Goal: Complete application form: Complete application form

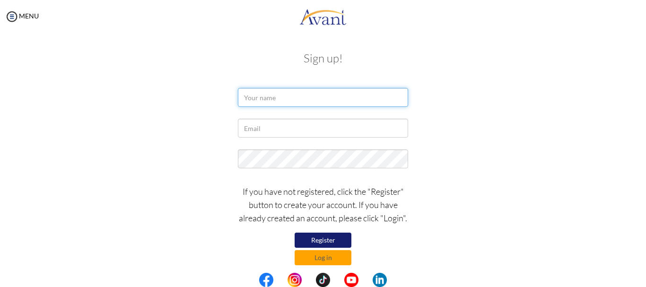
click at [254, 101] on input "text" at bounding box center [323, 97] width 170 height 19
click at [261, 100] on input "D" at bounding box center [323, 97] width 170 height 19
type input "[PERSON_NAME]"
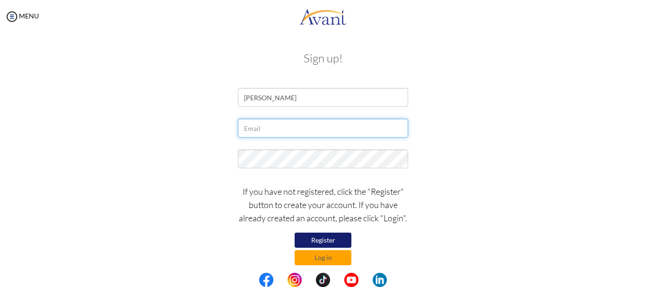
click at [265, 136] on input "text" at bounding box center [323, 128] width 170 height 19
type input "[EMAIL_ADDRESS][DOMAIN_NAME]"
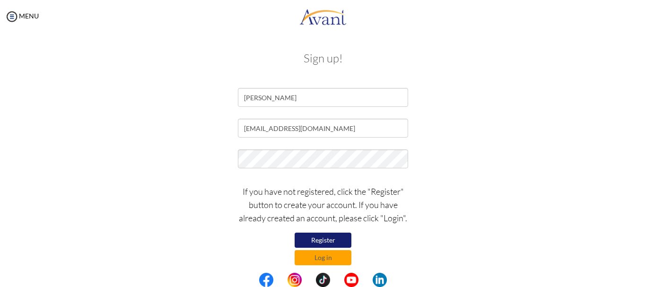
click at [455, 130] on div "[EMAIL_ADDRESS][DOMAIN_NAME]" at bounding box center [322, 131] width 553 height 24
click at [323, 257] on button "Log in" at bounding box center [323, 257] width 57 height 15
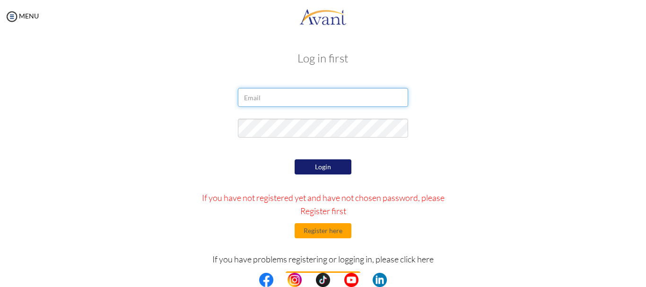
click at [287, 98] on input "email" at bounding box center [323, 97] width 170 height 19
click at [290, 100] on input "[EMAIL_ADDRESS][DOMAIN_NAME]" at bounding box center [323, 97] width 170 height 19
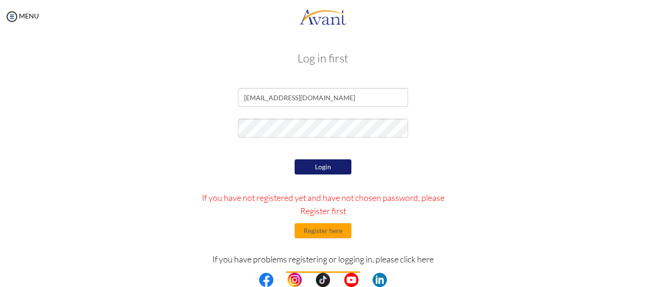
click at [313, 165] on button "Login" at bounding box center [323, 166] width 57 height 15
click at [295, 100] on input "danielbedane2121@gmail.com" at bounding box center [323, 97] width 170 height 19
type input "[EMAIL_ADDRESS][DOMAIN_NAME]"
click at [317, 167] on button "Login" at bounding box center [323, 166] width 57 height 15
click at [319, 168] on button "Login" at bounding box center [323, 166] width 57 height 15
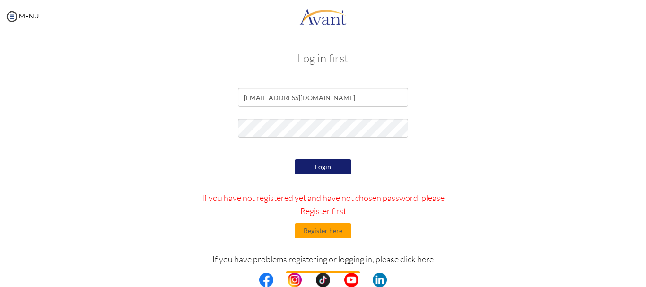
click at [320, 171] on button "Login" at bounding box center [323, 166] width 57 height 15
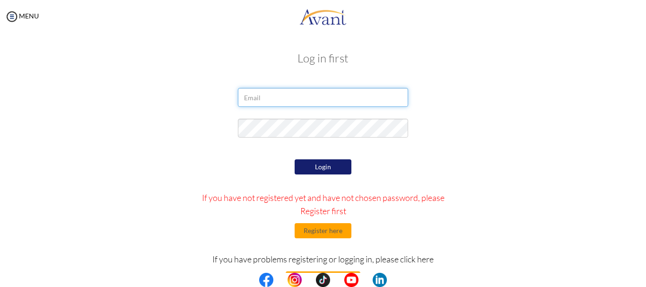
click at [265, 100] on input "email" at bounding box center [323, 97] width 170 height 19
type input "[EMAIL_ADDRESS][DOMAIN_NAME]"
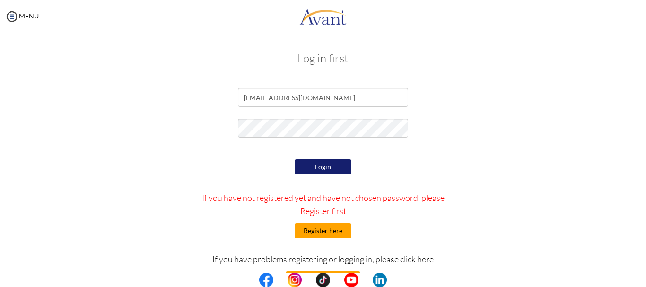
click at [319, 234] on button "Register here" at bounding box center [323, 230] width 57 height 15
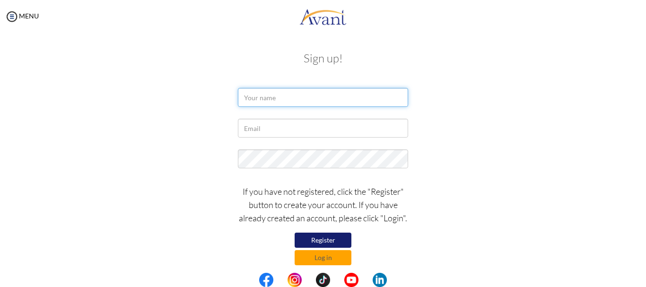
click at [286, 100] on input "text" at bounding box center [323, 97] width 170 height 19
type input "[PERSON_NAME]"
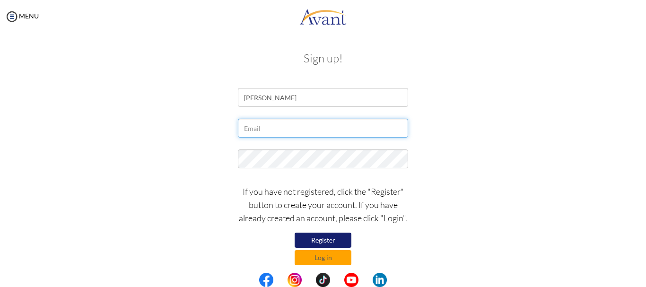
click at [267, 127] on input "text" at bounding box center [323, 128] width 170 height 19
type input "[EMAIL_ADDRESS][DOMAIN_NAME]"
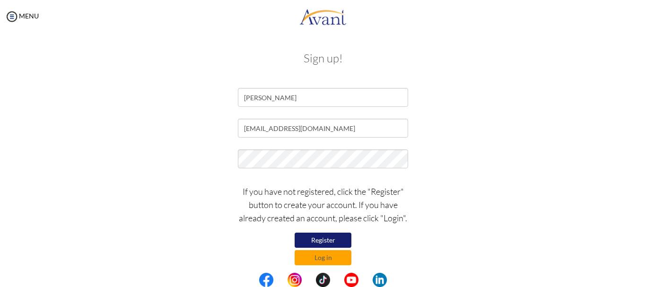
click at [320, 242] on button "Register" at bounding box center [323, 240] width 57 height 15
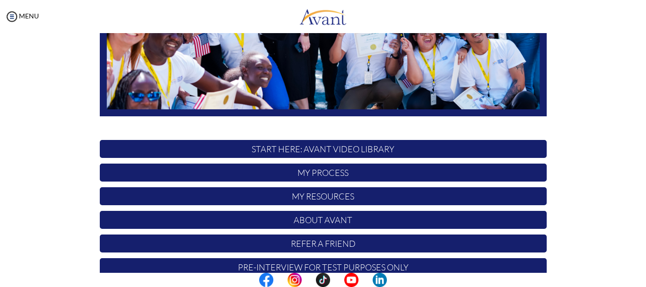
scroll to position [238, 0]
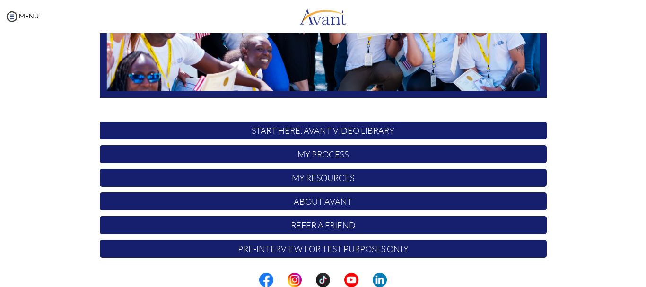
click at [324, 129] on p "START HERE: Avant Video Library" at bounding box center [323, 130] width 447 height 18
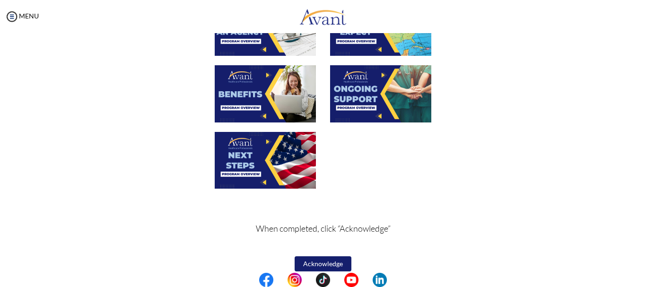
scroll to position [363, 0]
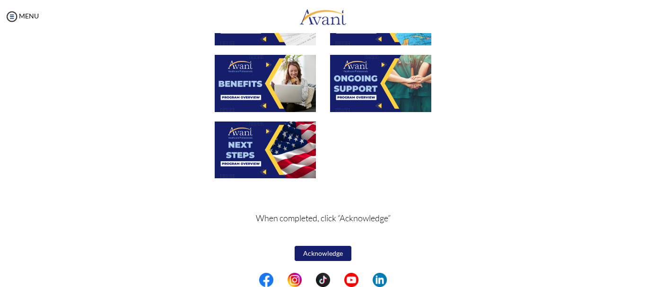
click at [326, 252] on button "Acknowledge" at bounding box center [323, 253] width 57 height 15
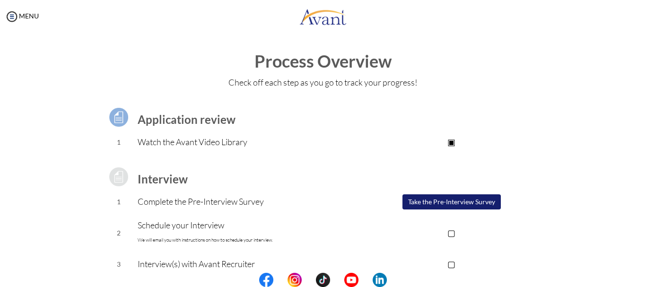
click at [425, 203] on button "Take the Pre-Interview Survey" at bounding box center [451, 201] width 98 height 15
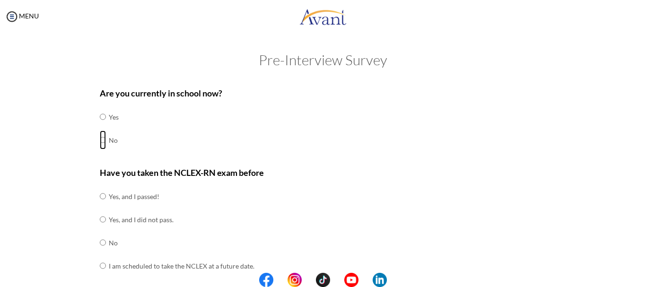
click at [100, 141] on input "radio" at bounding box center [103, 139] width 6 height 19
radio input "true"
click at [100, 245] on input "radio" at bounding box center [103, 242] width 6 height 19
radio input "true"
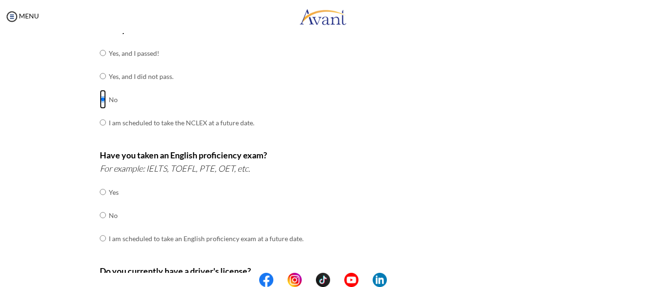
scroll to position [151, 0]
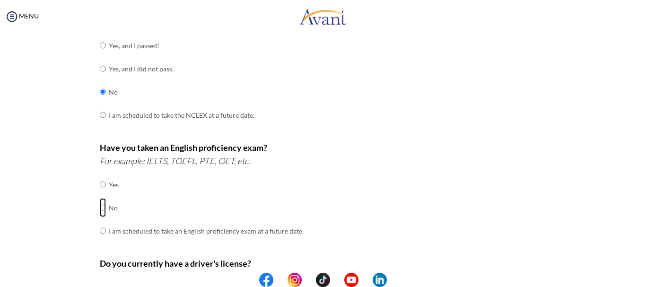
click at [100, 210] on input "radio" at bounding box center [103, 207] width 6 height 19
radio input "true"
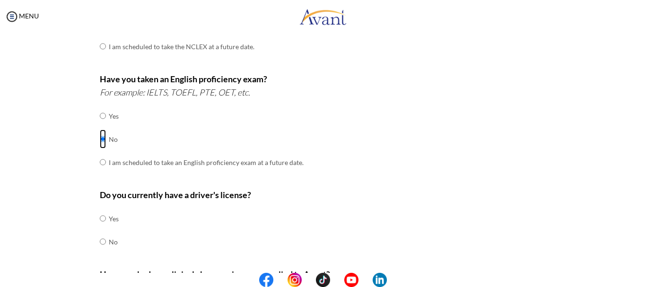
scroll to position [227, 0]
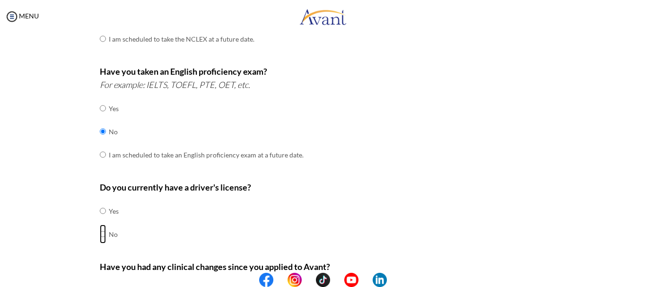
click at [100, 234] on input "radio" at bounding box center [103, 234] width 6 height 19
radio input "true"
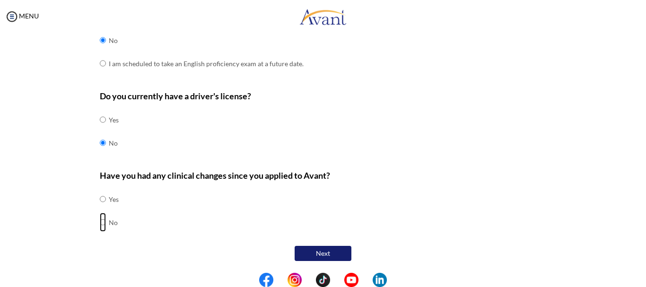
click at [100, 222] on input "radio" at bounding box center [103, 222] width 6 height 19
radio input "true"
click at [315, 253] on button "Next" at bounding box center [323, 253] width 57 height 15
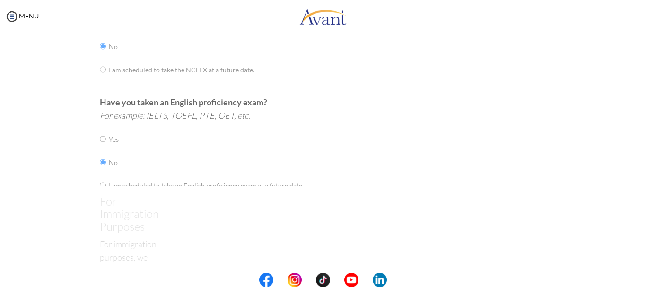
scroll to position [19, 0]
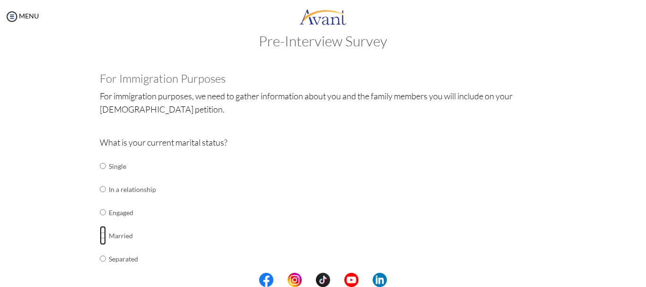
click at [100, 239] on input "radio" at bounding box center [103, 235] width 6 height 19
radio input "true"
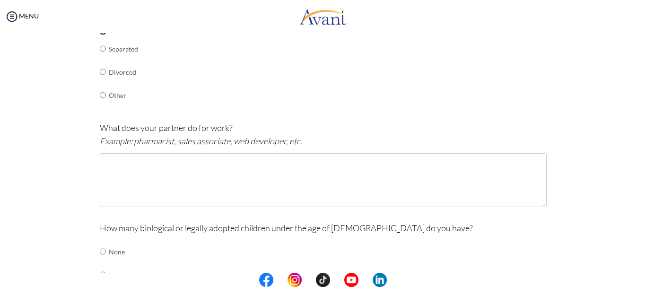
scroll to position [230, 0]
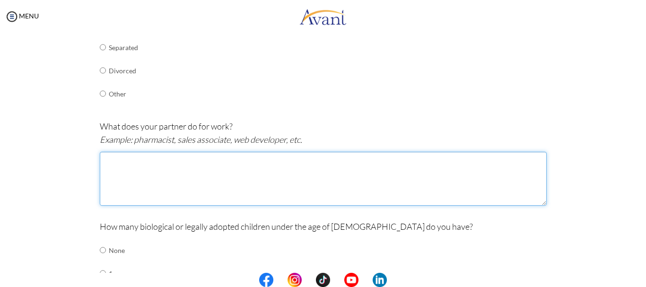
click at [132, 160] on textarea at bounding box center [323, 179] width 447 height 54
click at [124, 161] on textarea "she is a nurse" at bounding box center [323, 179] width 447 height 54
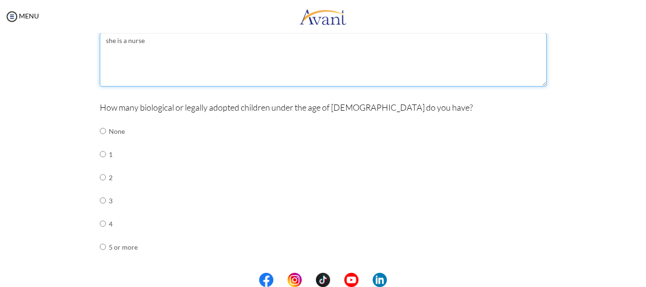
scroll to position [350, 0]
type textarea "she is a nurse"
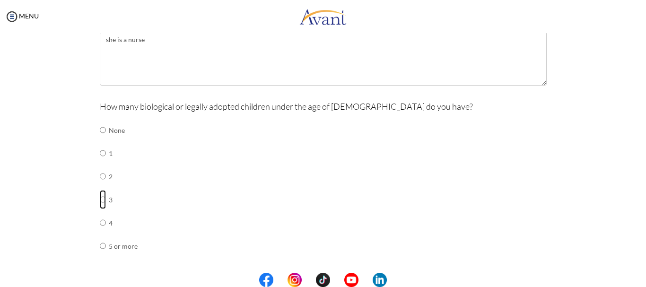
click at [100, 199] on input "radio" at bounding box center [103, 199] width 6 height 19
radio input "true"
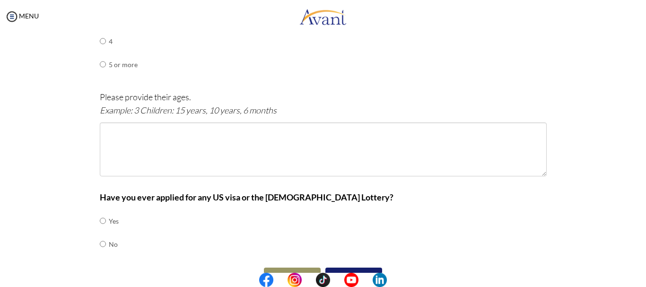
scroll to position [533, 0]
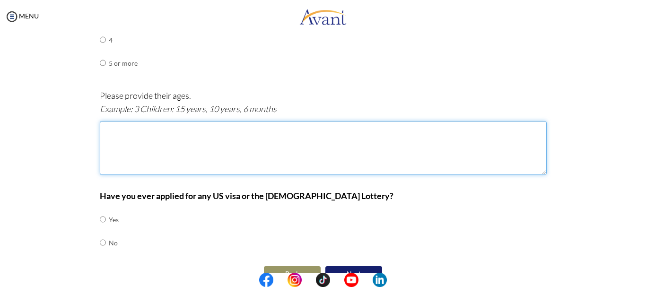
click at [181, 139] on textarea at bounding box center [323, 148] width 447 height 54
click at [109, 130] on textarea "15, 10, 4" at bounding box center [323, 148] width 447 height 54
click at [133, 130] on textarea "15years, 10, 4" at bounding box center [323, 148] width 447 height 54
click at [135, 130] on textarea "15years, 10, 4" at bounding box center [323, 148] width 447 height 54
click at [159, 131] on textarea "15years, 10years, 4" at bounding box center [323, 148] width 447 height 54
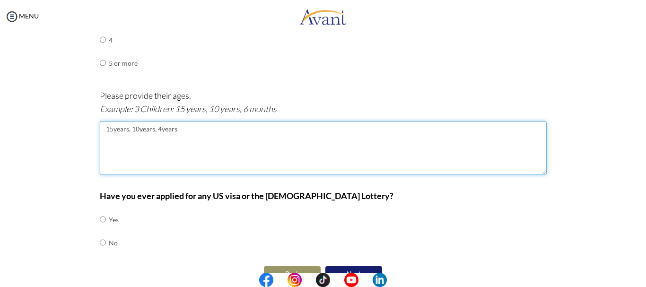
scroll to position [554, 0]
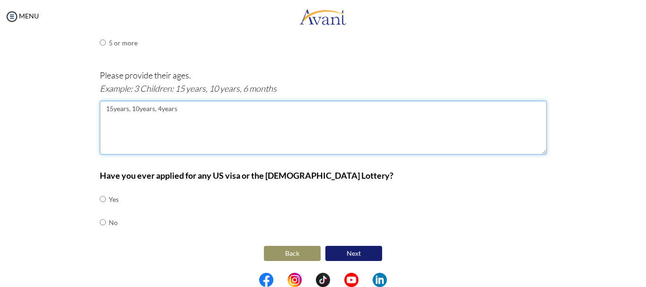
type textarea "15years, 10years, 4years"
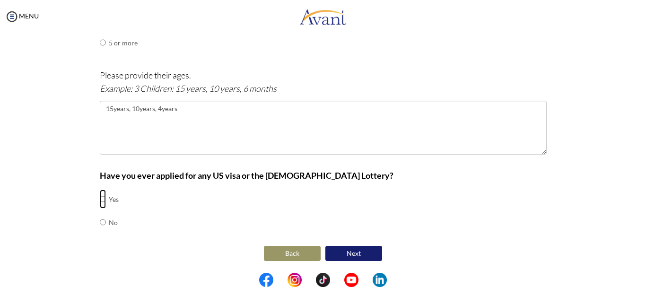
click at [100, 198] on input "radio" at bounding box center [103, 199] width 6 height 19
radio input "true"
click at [352, 251] on button "Next" at bounding box center [353, 253] width 57 height 15
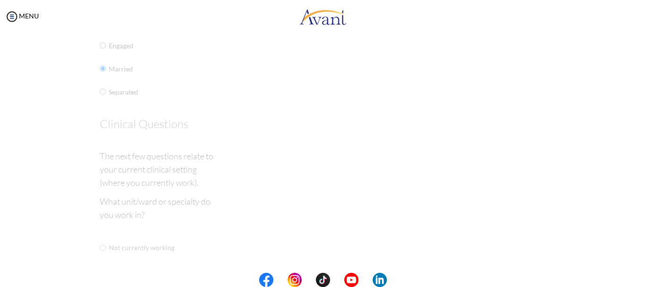
scroll to position [19, 0]
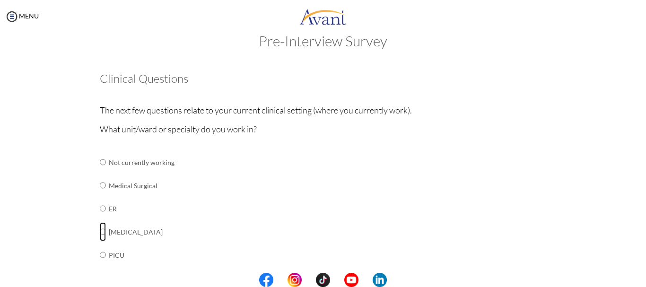
click at [100, 233] on input "radio" at bounding box center [103, 231] width 6 height 19
radio input "true"
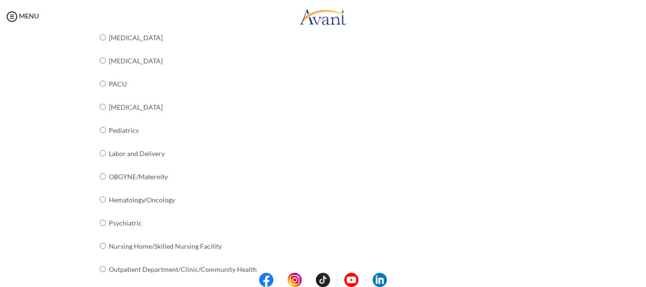
scroll to position [399, 0]
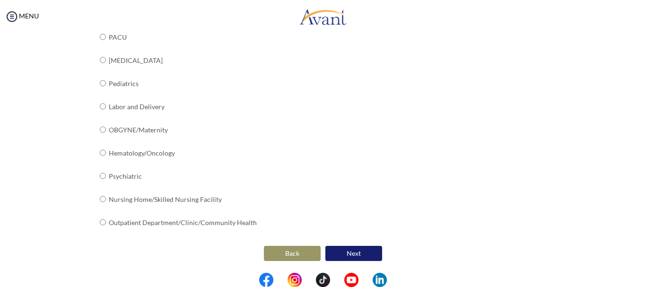
click at [347, 252] on button "Next" at bounding box center [353, 253] width 57 height 15
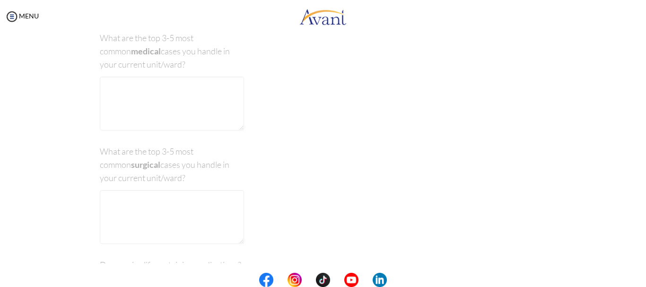
scroll to position [19, 0]
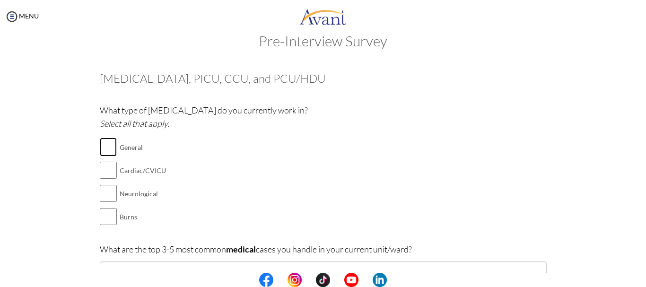
click at [109, 145] on input "checkbox" at bounding box center [108, 147] width 17 height 19
checkbox input "true"
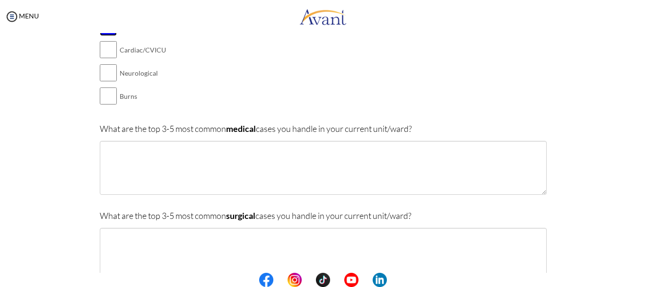
scroll to position [137, 0]
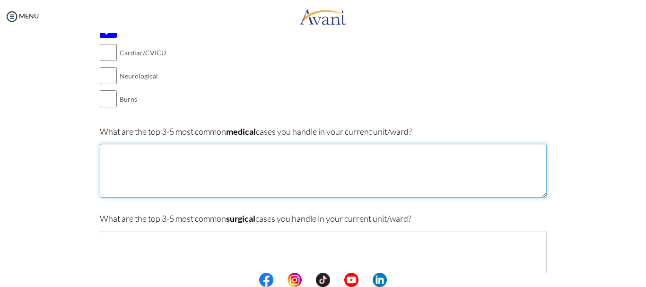
click at [248, 153] on textarea at bounding box center [323, 171] width 447 height 54
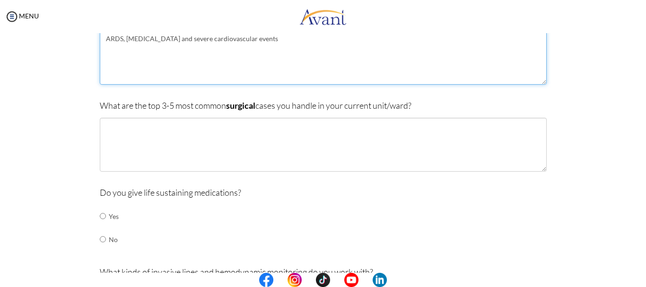
scroll to position [257, 0]
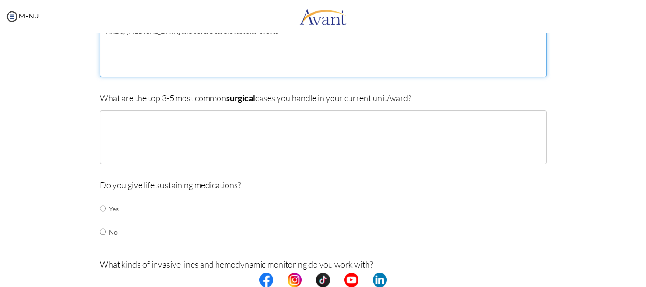
type textarea "ARDS, Septic shock and severe cardiovascular events"
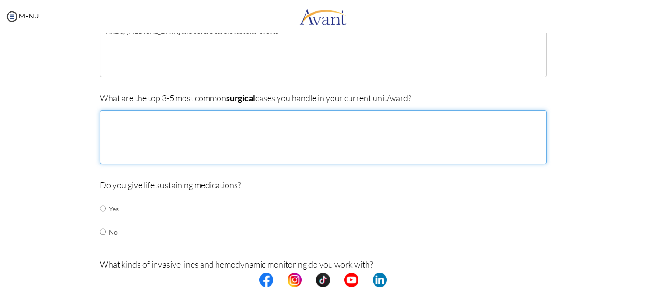
click at [149, 125] on textarea at bounding box center [323, 137] width 447 height 54
type textarea "Generalized peritonitis, Bowel obstruction and Trauma"
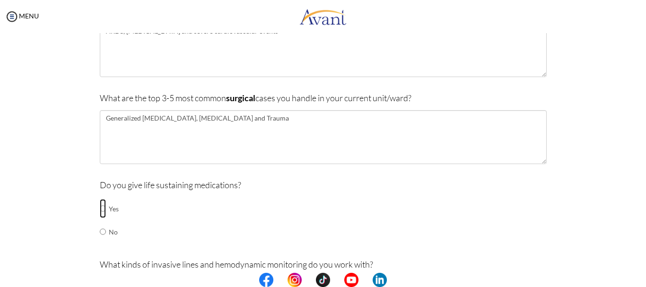
click at [100, 208] on input "radio" at bounding box center [103, 208] width 6 height 19
radio input "true"
drag, startPoint x: 638, startPoint y: 112, endPoint x: 642, endPoint y: 138, distance: 26.3
click at [642, 138] on div "My Status What is the next step? We would like you to watch the introductory vi…" at bounding box center [323, 176] width 646 height 287
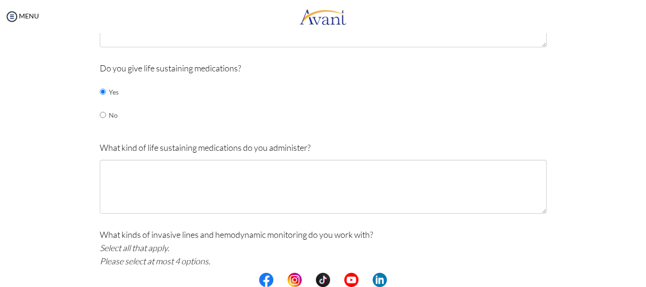
scroll to position [377, 0]
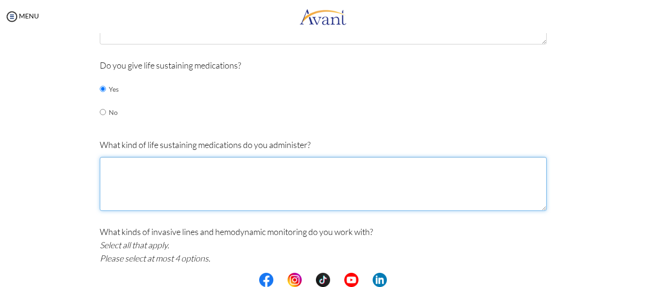
click at [152, 169] on textarea at bounding box center [323, 184] width 447 height 54
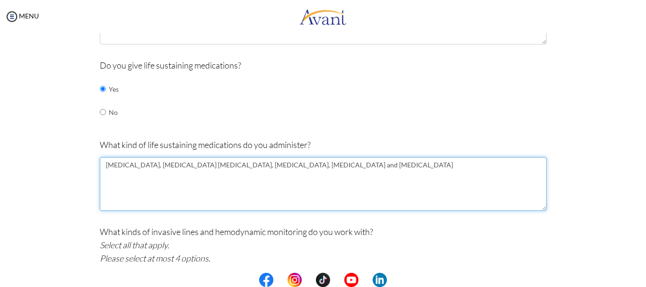
click at [300, 167] on textarea "Adrenaline, Noradrenalin Dopamine, dobutamine, Amiodarone and adenosine" at bounding box center [323, 184] width 447 height 54
click at [212, 168] on textarea "Adrenaline, Noradrenalin Dopamine, dobutamine, Amiodarone and Adenosine" at bounding box center [323, 184] width 447 height 54
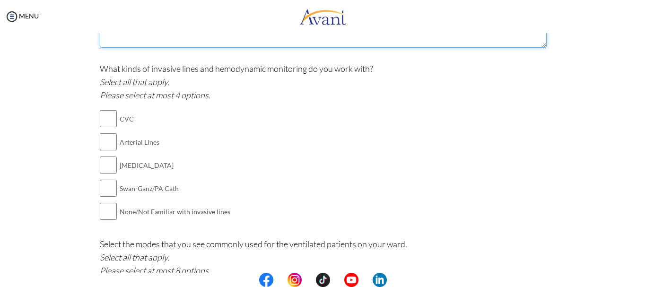
scroll to position [543, 0]
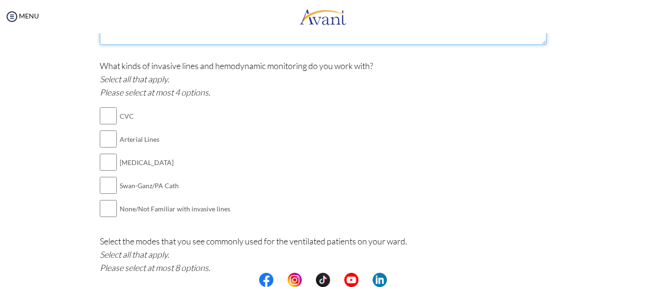
type textarea "Adrenaline, Noradrenalin Dopamine, Dobutamine, Amiodarone and Adenosine"
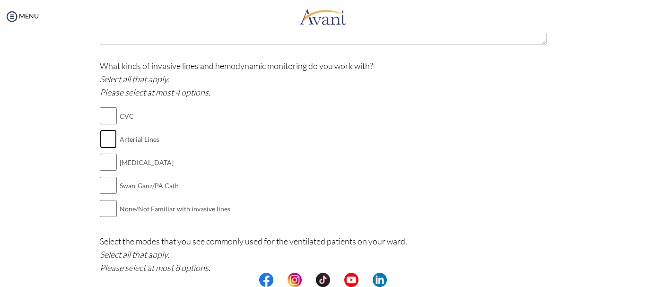
click at [105, 140] on input "checkbox" at bounding box center [108, 139] width 17 height 19
checkbox input "true"
click at [105, 161] on input "checkbox" at bounding box center [108, 162] width 17 height 19
checkbox input "true"
click at [105, 118] on input "checkbox" at bounding box center [108, 115] width 17 height 19
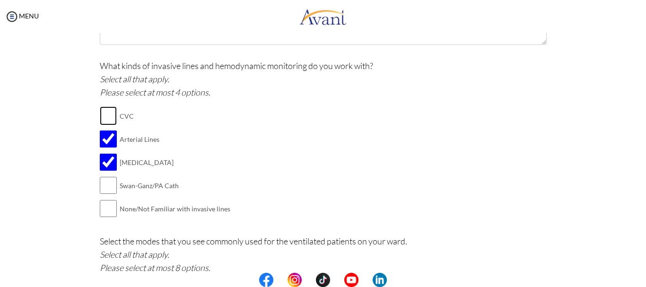
checkbox input "true"
click at [110, 208] on input "checkbox" at bounding box center [108, 208] width 17 height 19
checkbox input "true"
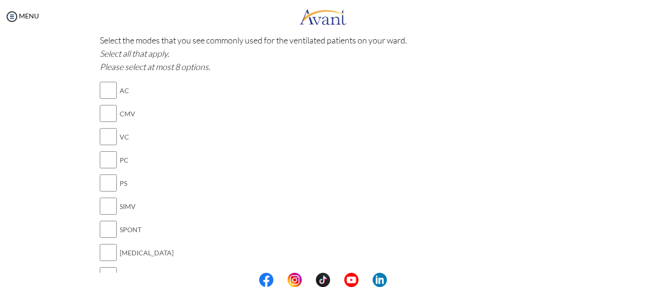
scroll to position [738, 0]
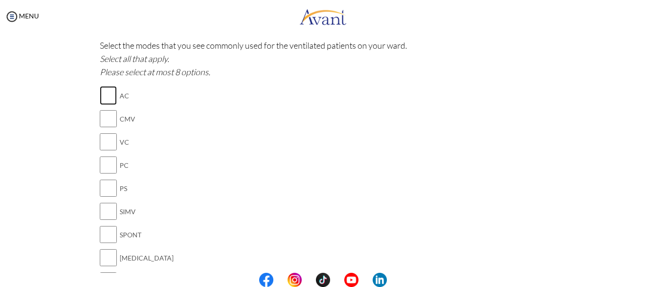
click at [106, 92] on input "checkbox" at bounding box center [108, 95] width 17 height 19
checkbox input "true"
click at [107, 116] on input "checkbox" at bounding box center [108, 118] width 17 height 19
checkbox input "true"
click at [108, 136] on input "checkbox" at bounding box center [108, 141] width 17 height 19
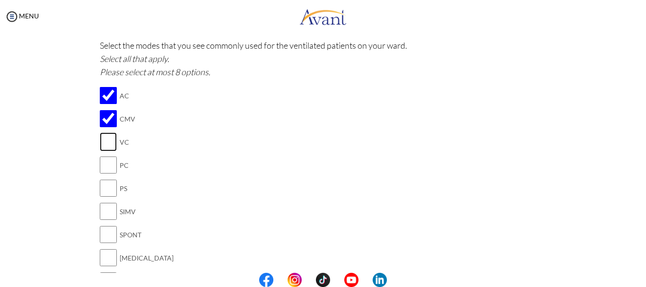
checkbox input "true"
click at [110, 163] on input "checkbox" at bounding box center [108, 165] width 17 height 19
checkbox input "true"
click at [106, 207] on input "checkbox" at bounding box center [108, 211] width 17 height 19
checkbox input "true"
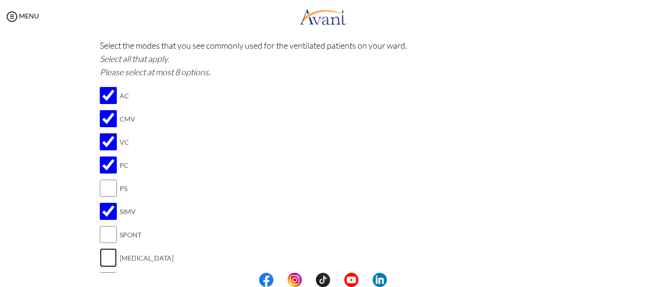
click at [106, 258] on input "checkbox" at bounding box center [108, 257] width 17 height 19
checkbox input "true"
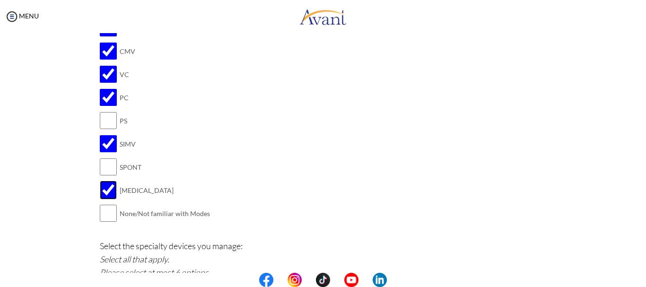
scroll to position [812, 0]
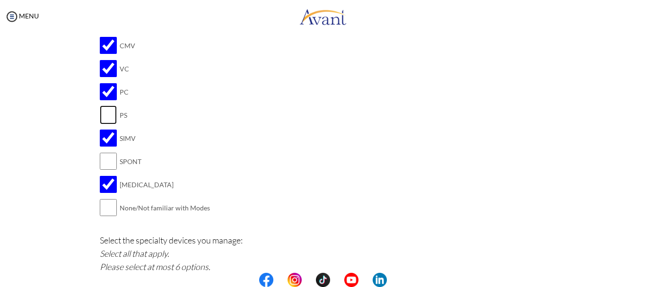
click at [105, 118] on input "checkbox" at bounding box center [108, 114] width 17 height 19
checkbox input "true"
click at [109, 160] on input "checkbox" at bounding box center [108, 161] width 17 height 19
checkbox input "true"
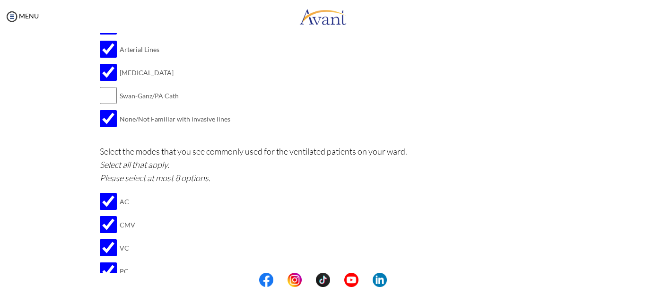
scroll to position [627, 0]
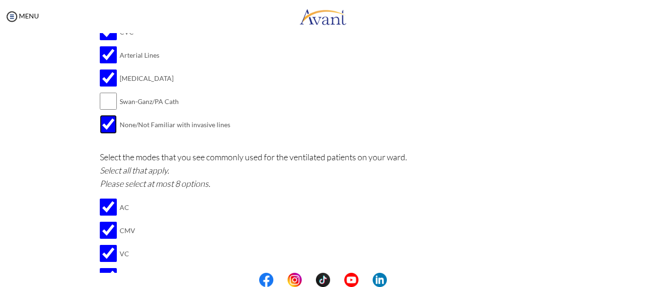
click at [108, 124] on input "checkbox" at bounding box center [108, 124] width 17 height 19
checkbox input "false"
click at [107, 107] on input "checkbox" at bounding box center [108, 101] width 17 height 19
checkbox input "true"
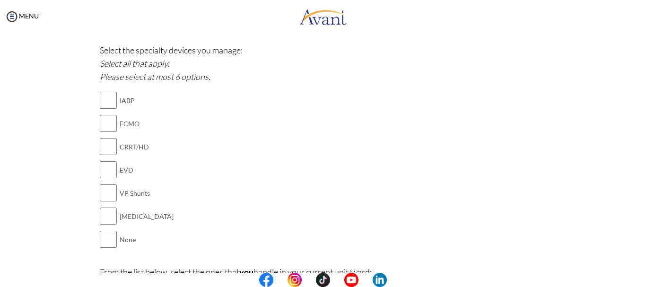
scroll to position [999, 0]
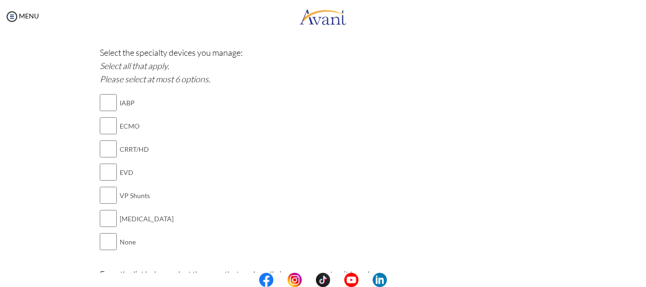
click at [518, 236] on div "Select the specialty devices you manage: Select all that apply. Please select a…" at bounding box center [323, 154] width 447 height 217
click at [105, 219] on input "checkbox" at bounding box center [108, 218] width 17 height 19
checkbox input "true"
click at [109, 170] on input "checkbox" at bounding box center [108, 172] width 17 height 19
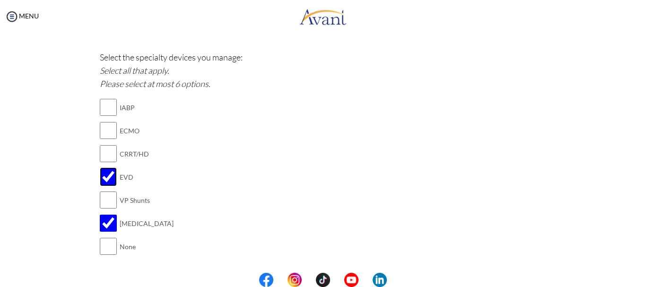
click at [107, 181] on input "checkbox" at bounding box center [108, 176] width 17 height 19
checkbox input "false"
click at [107, 224] on input "checkbox" at bounding box center [108, 223] width 17 height 19
checkbox input "false"
click at [107, 245] on input "checkbox" at bounding box center [108, 246] width 17 height 19
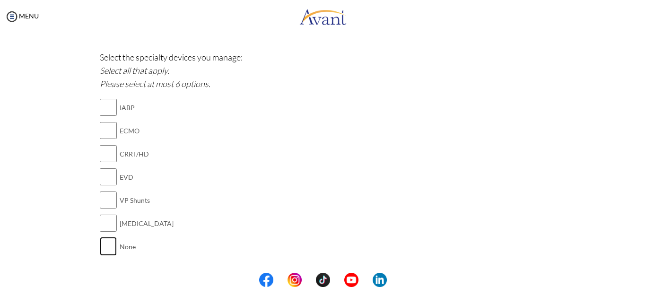
checkbox input "true"
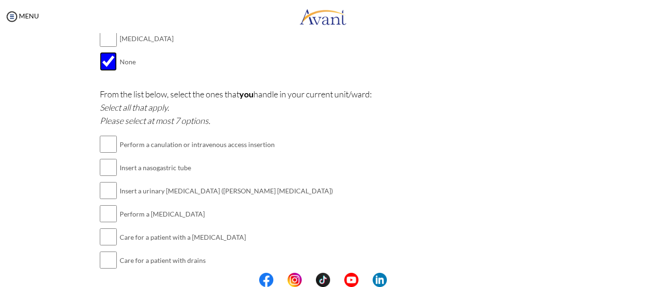
scroll to position [1188, 0]
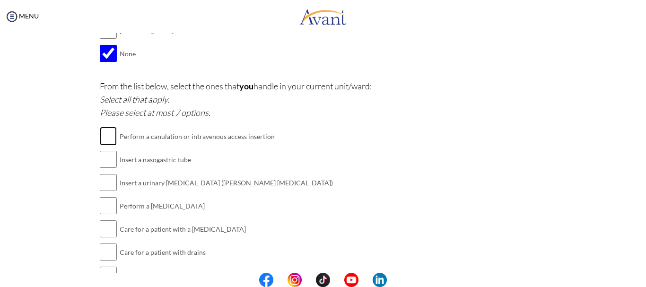
click at [108, 138] on input "checkbox" at bounding box center [108, 136] width 17 height 19
checkbox input "true"
click at [105, 165] on input "checkbox" at bounding box center [108, 159] width 17 height 19
checkbox input "true"
click at [107, 184] on input "checkbox" at bounding box center [108, 182] width 17 height 19
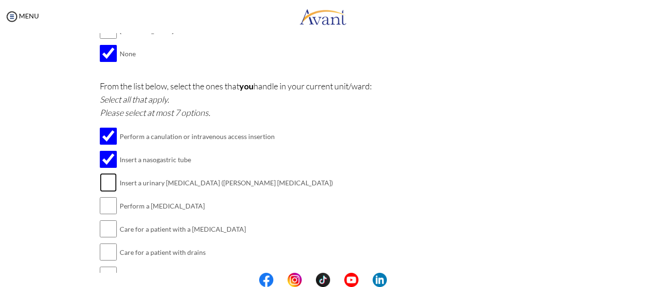
checkbox input "true"
click at [110, 207] on input "checkbox" at bounding box center [108, 205] width 17 height 19
checkbox input "true"
click at [111, 233] on input "checkbox" at bounding box center [108, 228] width 17 height 19
checkbox input "true"
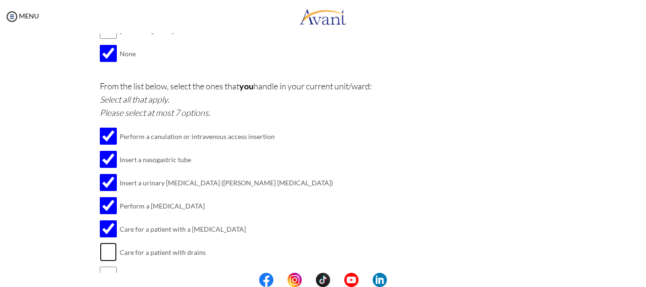
click at [113, 251] on input "checkbox" at bounding box center [108, 252] width 17 height 19
checkbox input "true"
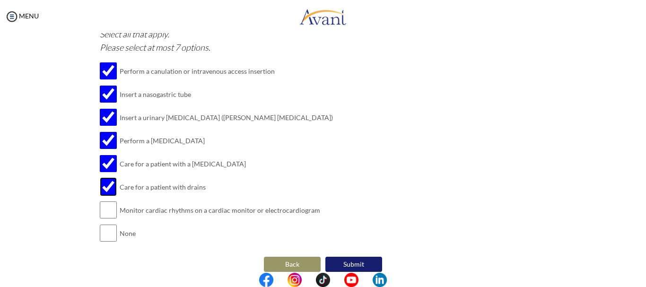
scroll to position [1258, 0]
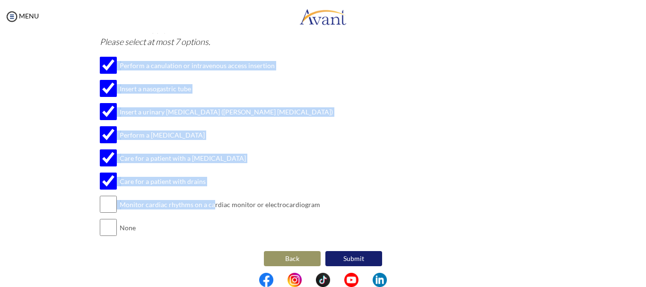
drag, startPoint x: 229, startPoint y: 196, endPoint x: 193, endPoint y: 200, distance: 35.7
click at [193, 200] on div "From the list below, select the ones that you handle in your current unit/ward:…" at bounding box center [323, 129] width 447 height 240
click at [105, 204] on input "checkbox" at bounding box center [108, 204] width 17 height 19
checkbox input "true"
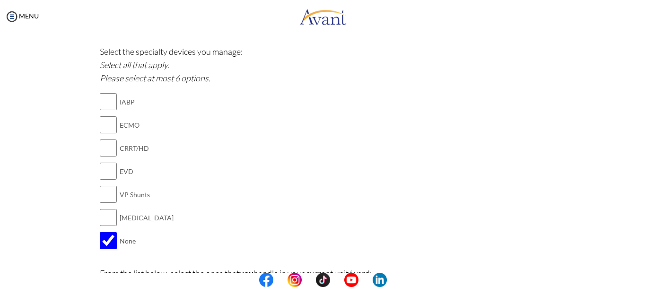
scroll to position [1003, 0]
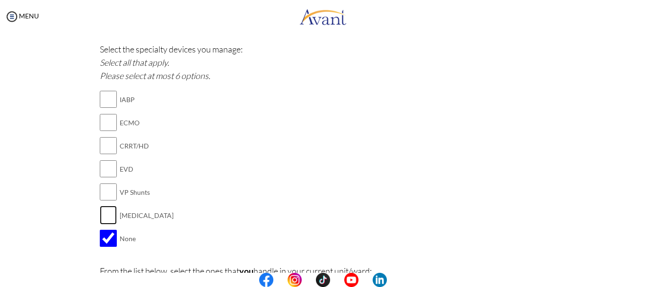
click at [105, 217] on input "checkbox" at bounding box center [108, 215] width 17 height 19
checkbox input "true"
click at [107, 240] on input "checkbox" at bounding box center [108, 238] width 17 height 19
checkbox input "false"
click at [110, 171] on input "checkbox" at bounding box center [108, 168] width 17 height 19
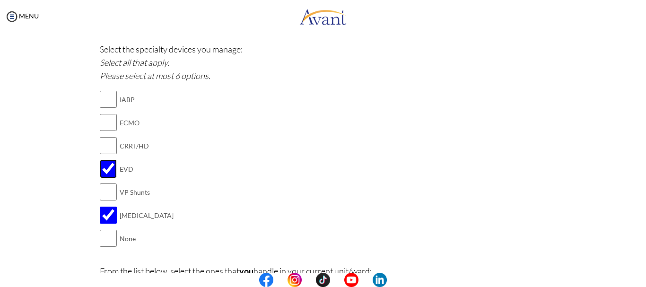
click at [110, 171] on input "checkbox" at bounding box center [108, 168] width 17 height 19
checkbox input "false"
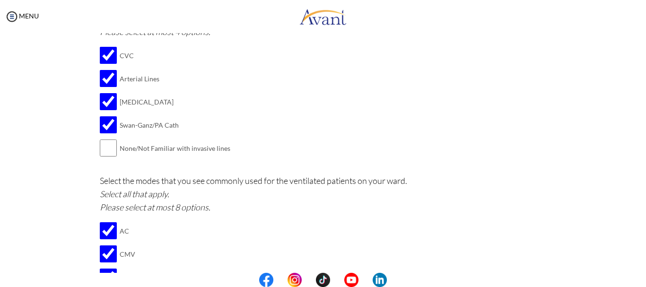
scroll to position [606, 0]
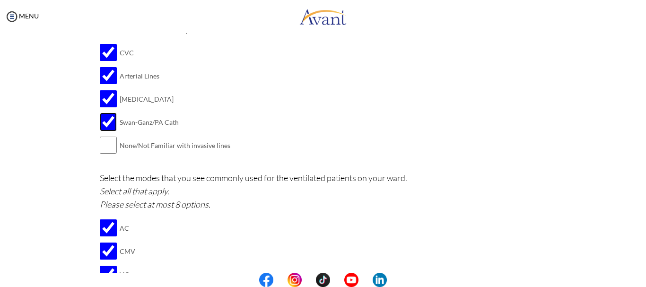
click at [104, 124] on input "checkbox" at bounding box center [108, 122] width 17 height 19
checkbox input "false"
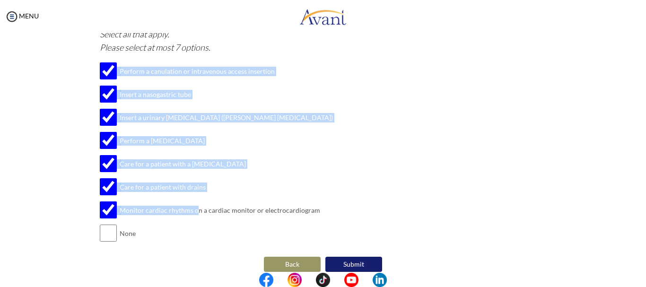
scroll to position [1264, 0]
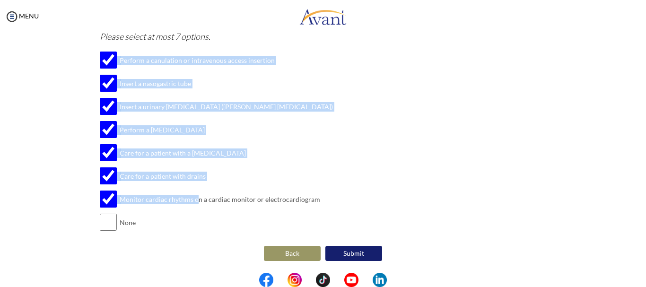
click at [338, 207] on div "From the list below, select the ones that you handle in your current unit/ward:…" at bounding box center [323, 123] width 447 height 240
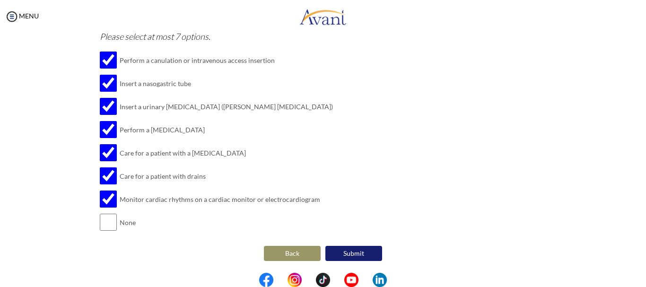
click at [350, 252] on button "Submit" at bounding box center [353, 253] width 57 height 15
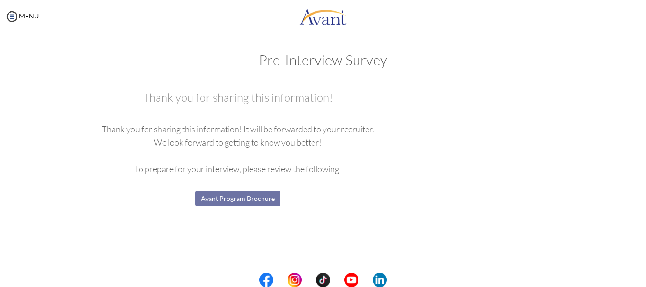
scroll to position [0, 0]
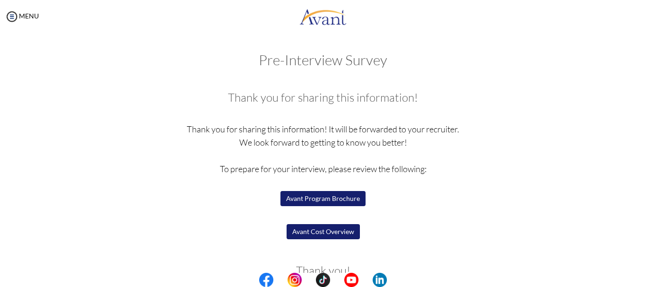
click at [329, 198] on button "Avant Program Brochure" at bounding box center [322, 198] width 85 height 15
